Goal: Obtain resource: Download file/media

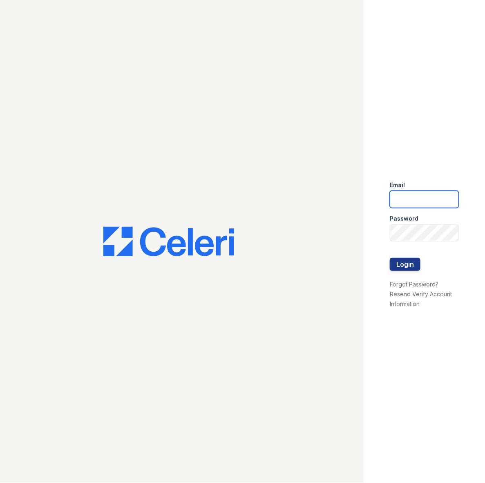
click at [403, 192] on input "email" at bounding box center [424, 199] width 69 height 17
type input "[PERSON_NAME][EMAIL_ADDRESS][PERSON_NAME][DOMAIN_NAME]"
click at [412, 259] on button "Login" at bounding box center [405, 264] width 31 height 13
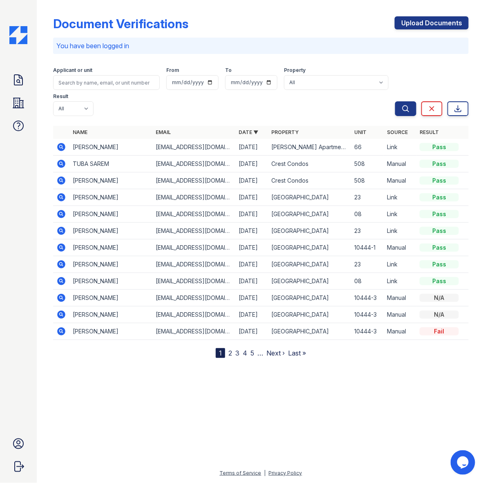
click at [60, 146] on icon at bounding box center [61, 147] width 2 height 2
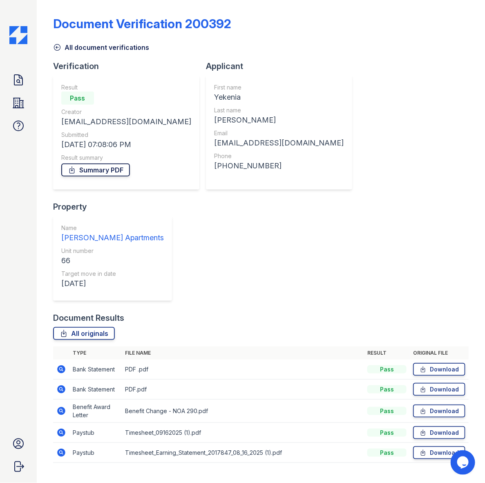
click at [88, 171] on link "Summary PDF" at bounding box center [95, 170] width 69 height 13
click at [60, 365] on icon at bounding box center [61, 370] width 10 height 10
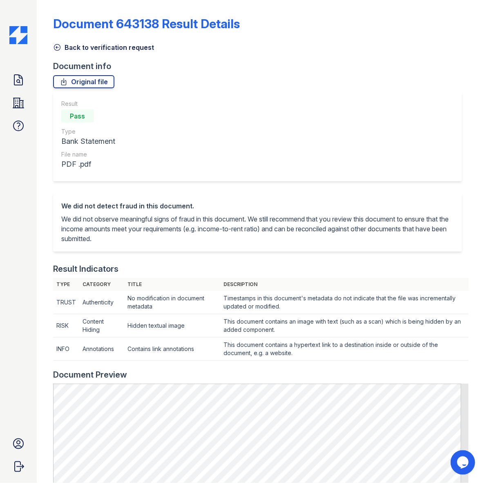
click at [61, 48] on icon at bounding box center [57, 47] width 8 height 8
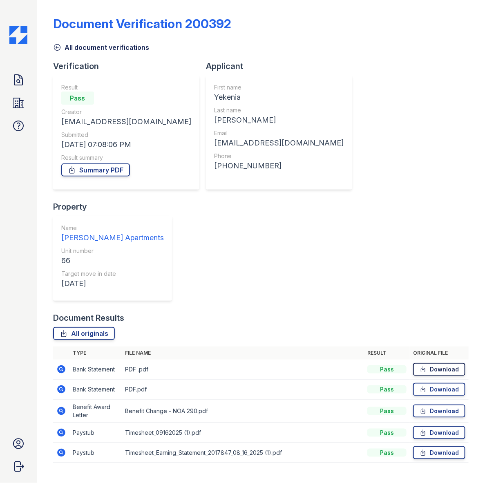
click at [455, 363] on link "Download" at bounding box center [439, 369] width 52 height 13
click at [451, 383] on link "Download" at bounding box center [439, 389] width 52 height 13
click at [452, 405] on link "Download" at bounding box center [439, 411] width 52 height 13
click at [59, 429] on icon at bounding box center [61, 433] width 8 height 8
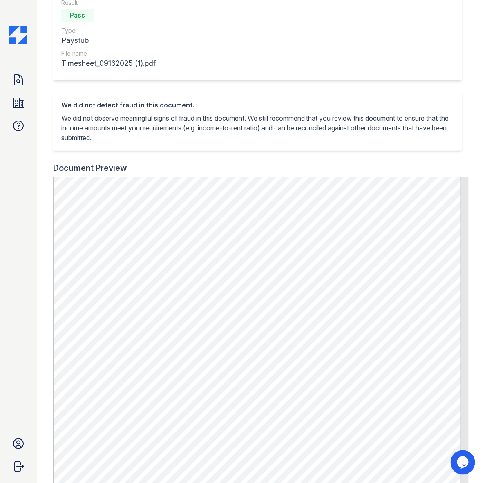
scroll to position [50, 0]
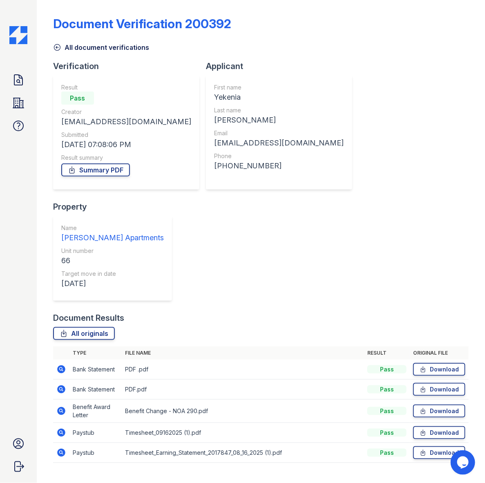
click at [62, 448] on icon at bounding box center [61, 453] width 10 height 10
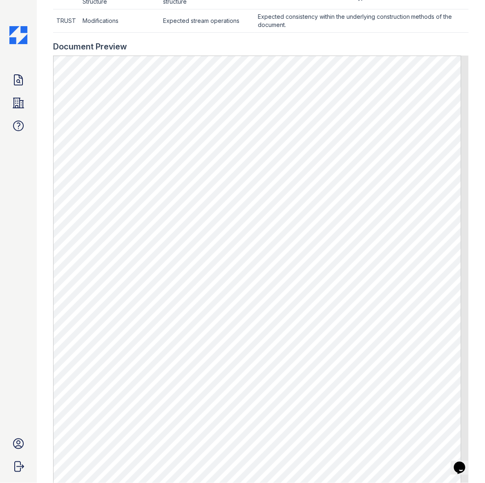
scroll to position [358, 0]
